Goal: Task Accomplishment & Management: Complete application form

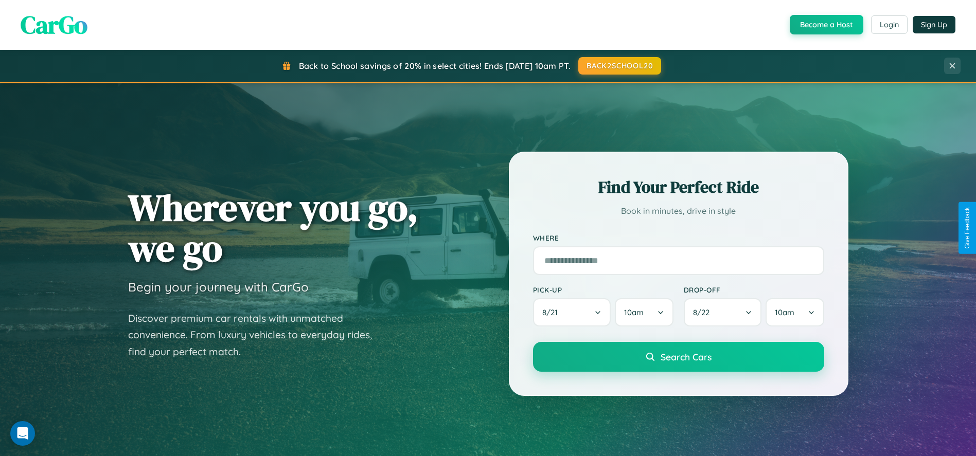
scroll to position [1975, 0]
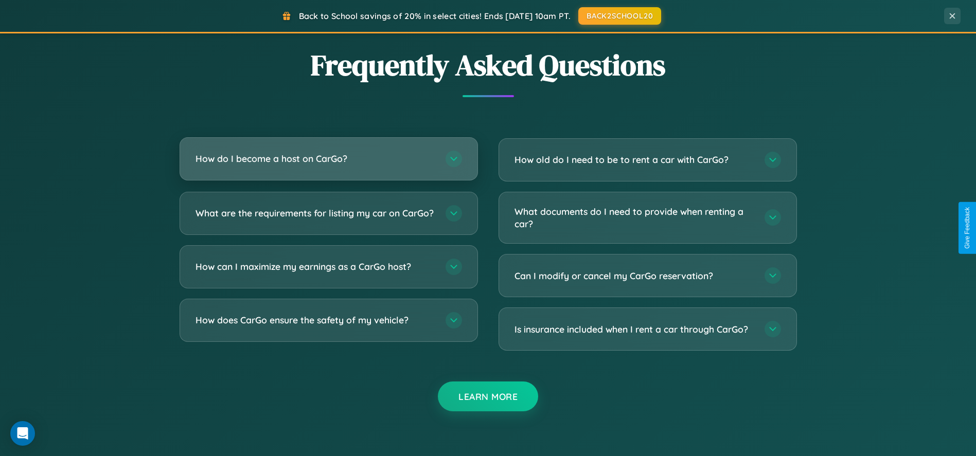
click at [328, 159] on h3 "How do I become a host on CarGo?" at bounding box center [315, 158] width 240 height 13
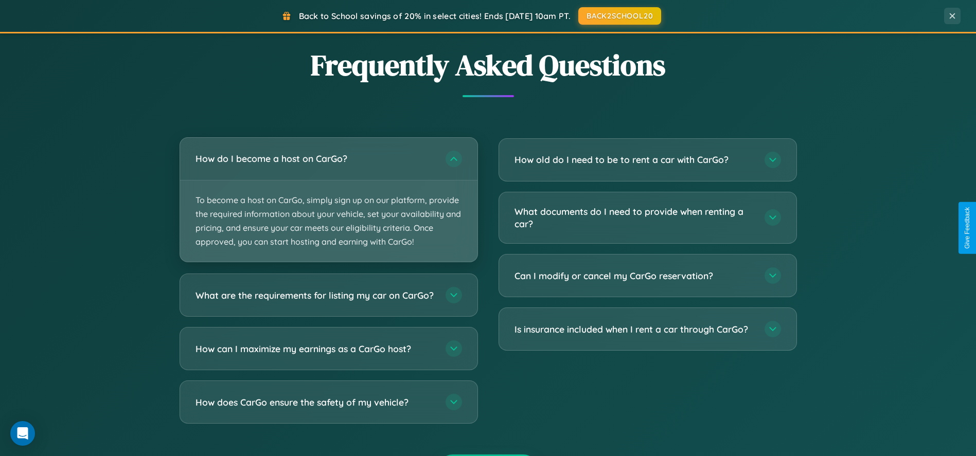
click at [328, 200] on p "To become a host on CarGo, simply sign up on our platform, provide the required…" at bounding box center [328, 222] width 297 height 82
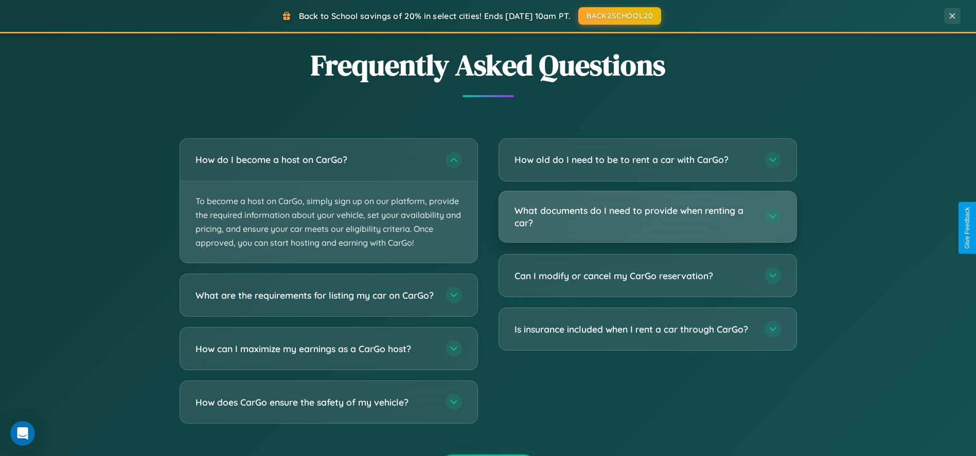
click at [647, 218] on h3 "What documents do I need to provide when renting a car?" at bounding box center [634, 216] width 240 height 25
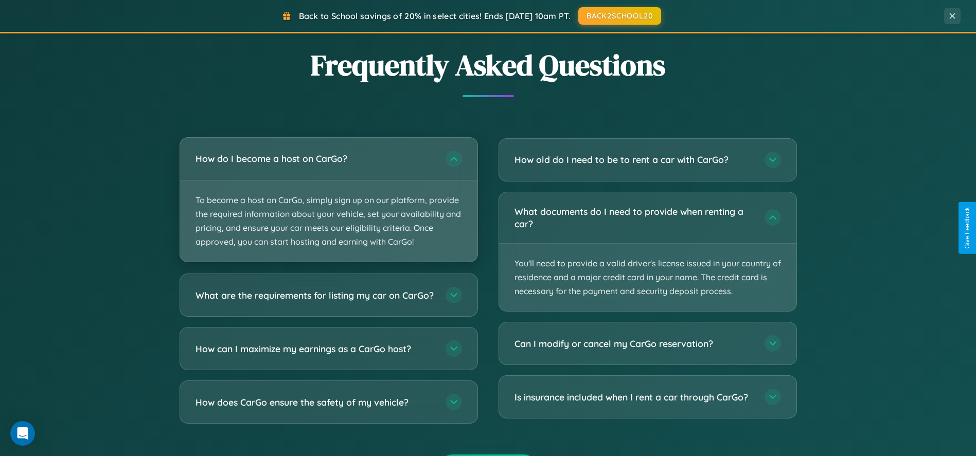
click at [328, 200] on p "To become a host on CarGo, simply sign up on our platform, provide the required…" at bounding box center [328, 222] width 297 height 82
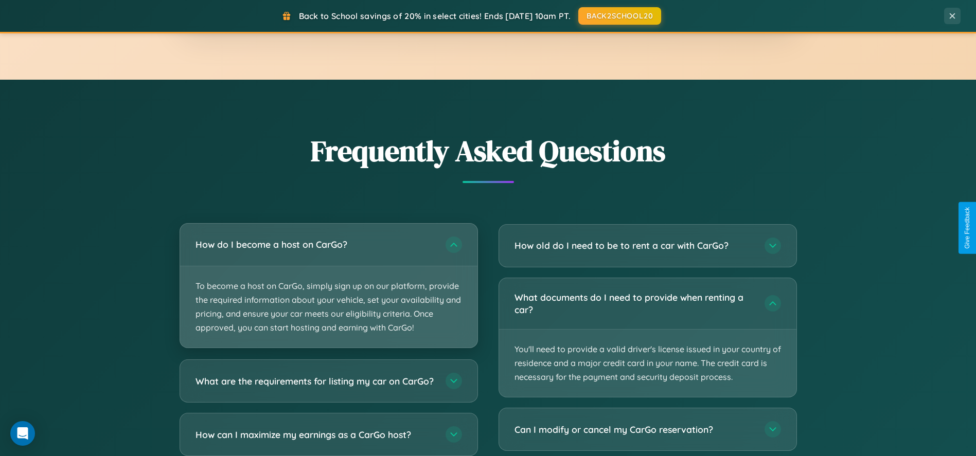
scroll to position [1201, 0]
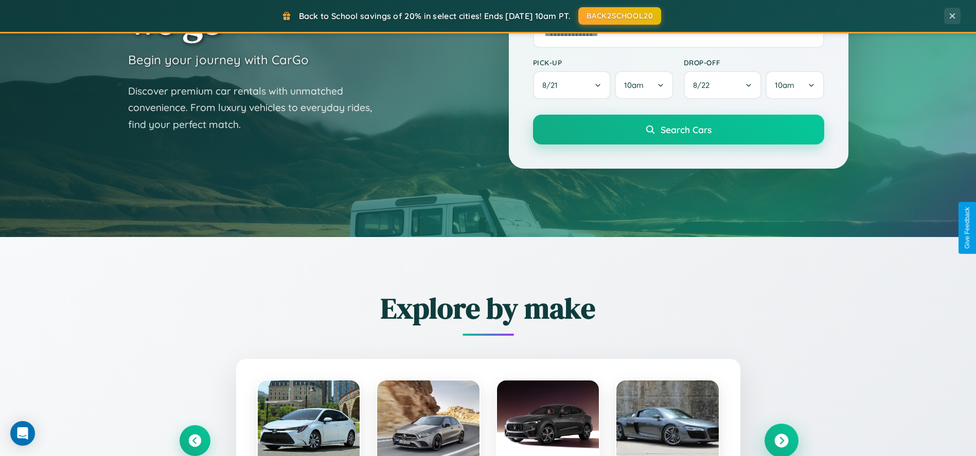
click at [781, 440] on icon at bounding box center [781, 441] width 14 height 14
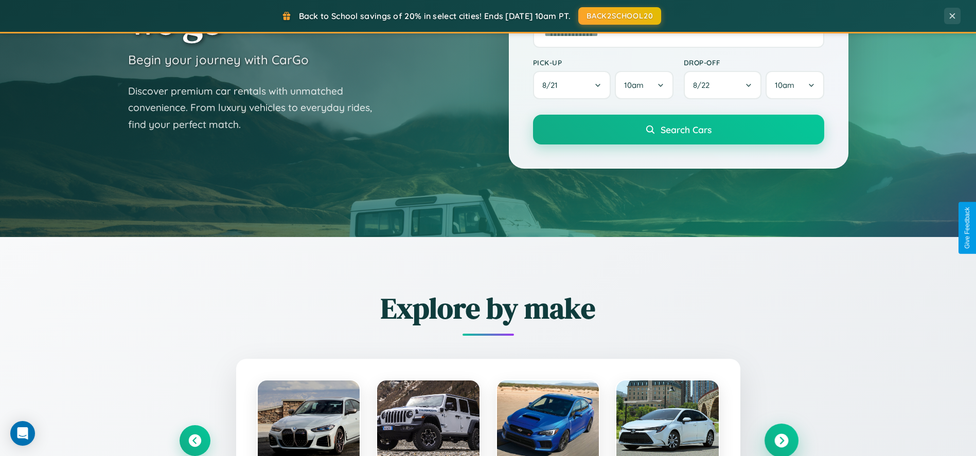
click at [781, 440] on icon at bounding box center [781, 441] width 14 height 14
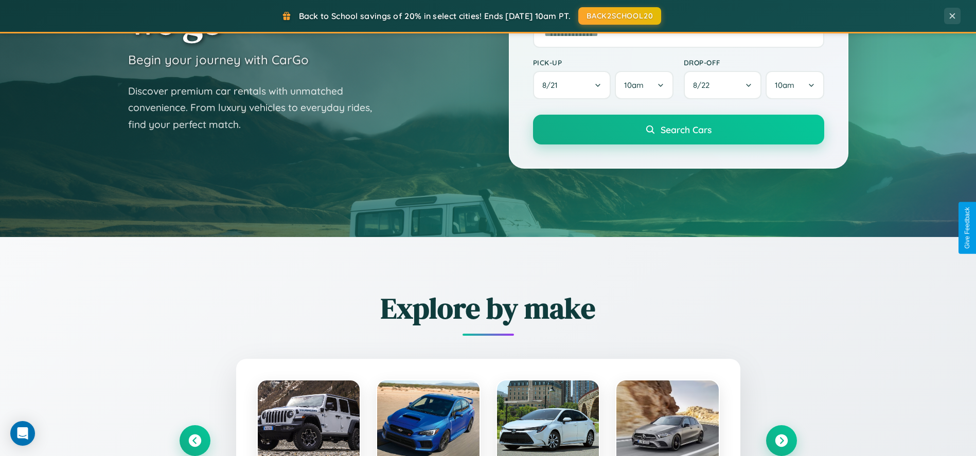
scroll to position [0, 0]
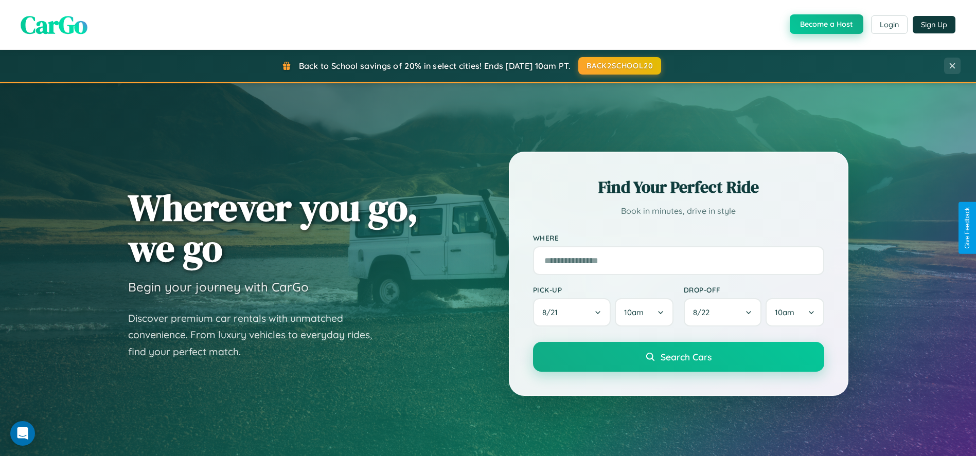
click at [825, 25] on button "Become a Host" at bounding box center [826, 24] width 74 height 20
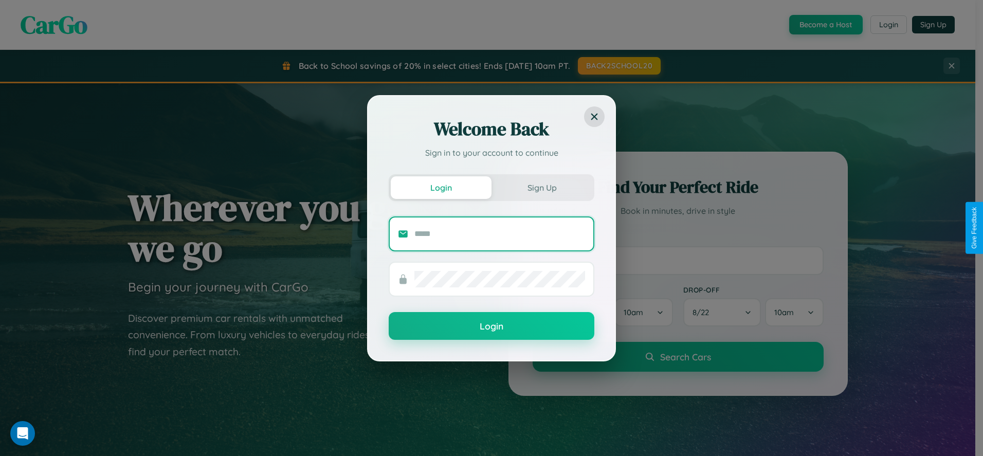
click at [500, 233] on input "text" at bounding box center [500, 234] width 171 height 16
type input "**********"
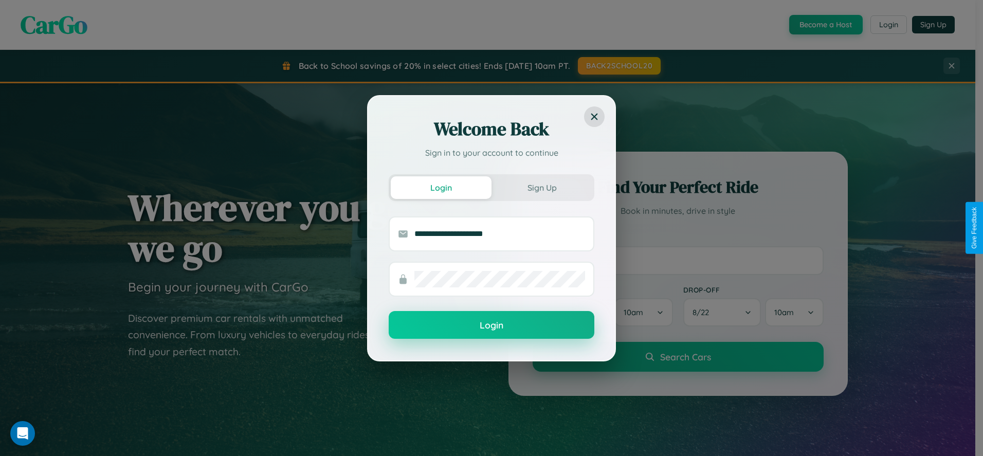
click at [492, 326] on button "Login" at bounding box center [492, 325] width 206 height 28
